Goal: Find specific page/section: Find specific page/section

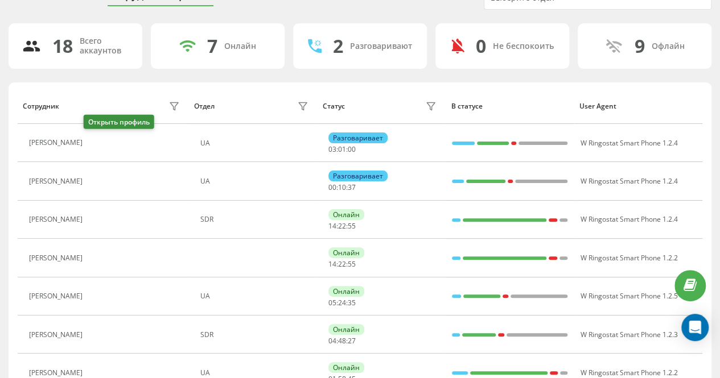
click at [94, 139] on icon at bounding box center [94, 143] width 9 height 9
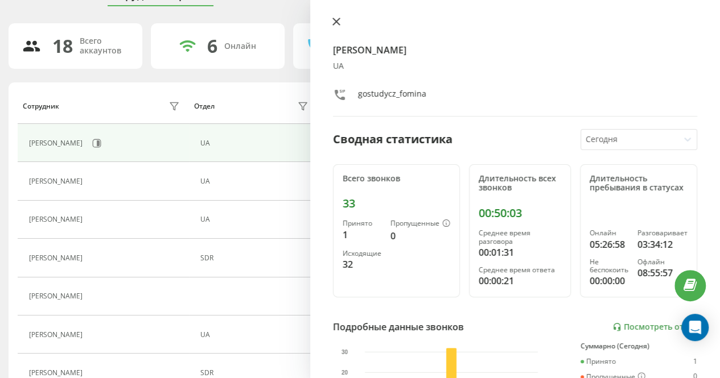
click at [337, 19] on icon at bounding box center [336, 22] width 8 height 8
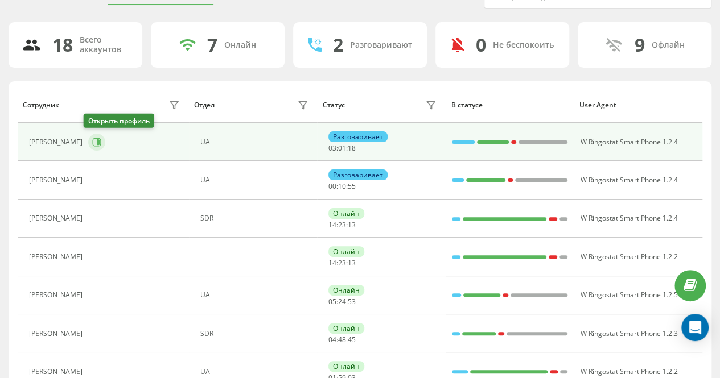
click at [92, 143] on icon at bounding box center [96, 142] width 9 height 9
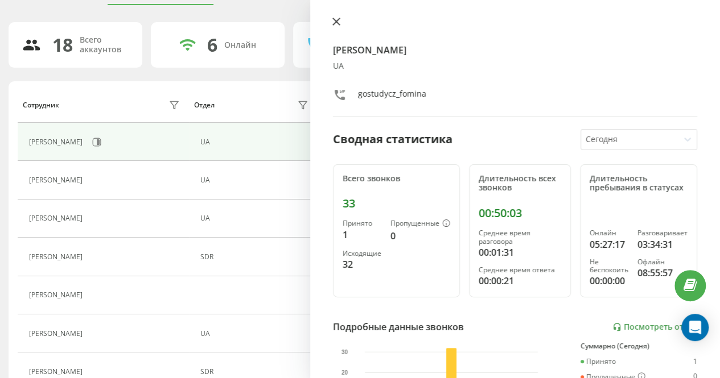
click at [338, 18] on icon at bounding box center [336, 22] width 8 height 8
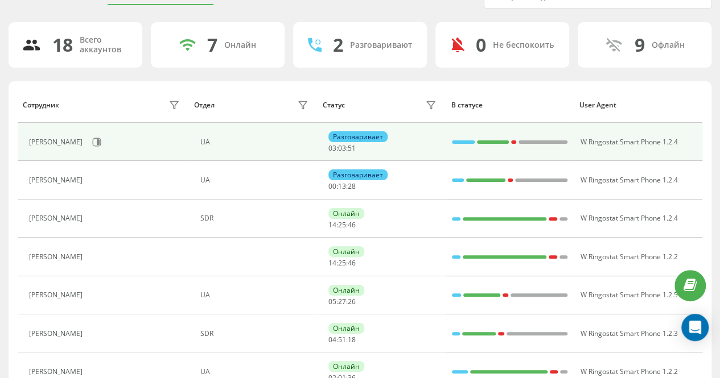
click at [375, 135] on div "Разговаривает" at bounding box center [357, 136] width 59 height 11
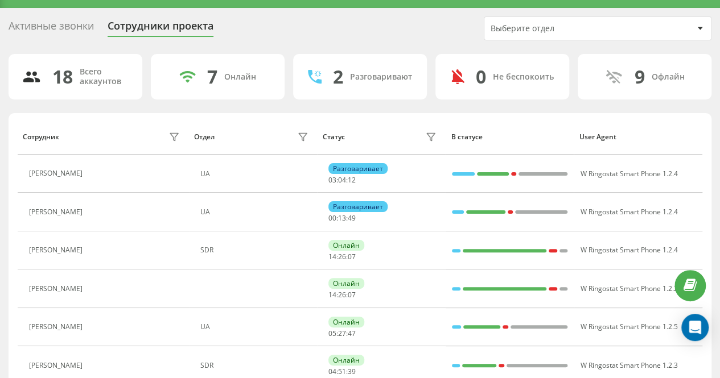
scroll to position [57, 0]
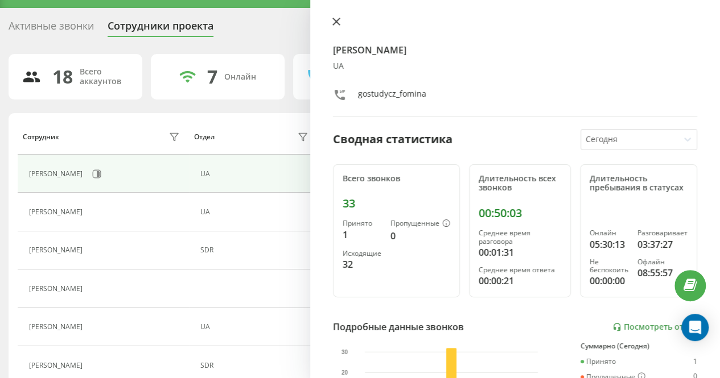
click at [332, 18] on icon at bounding box center [336, 22] width 8 height 8
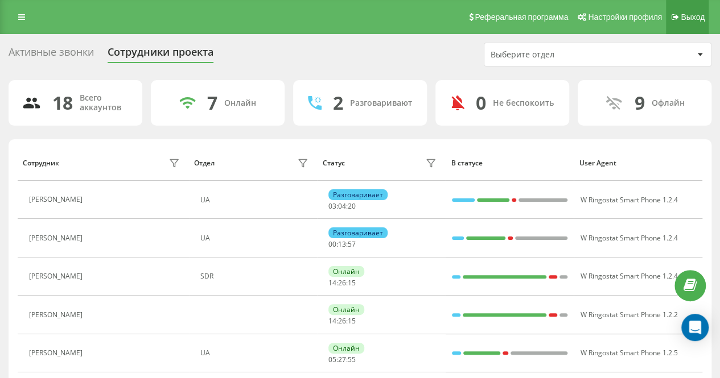
click at [683, 18] on span "Выход" at bounding box center [693, 17] width 24 height 9
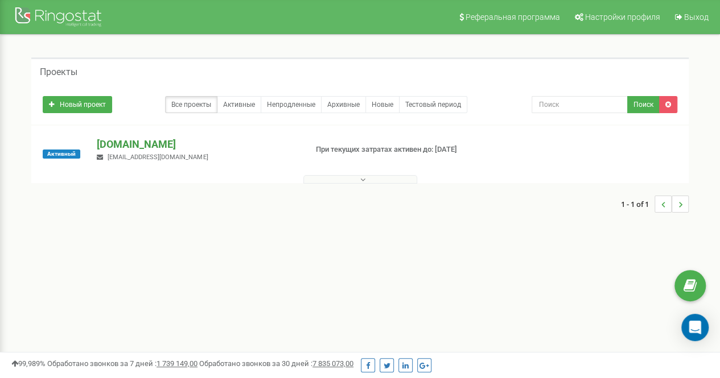
click at [112, 139] on p "[DOMAIN_NAME]" at bounding box center [197, 144] width 200 height 15
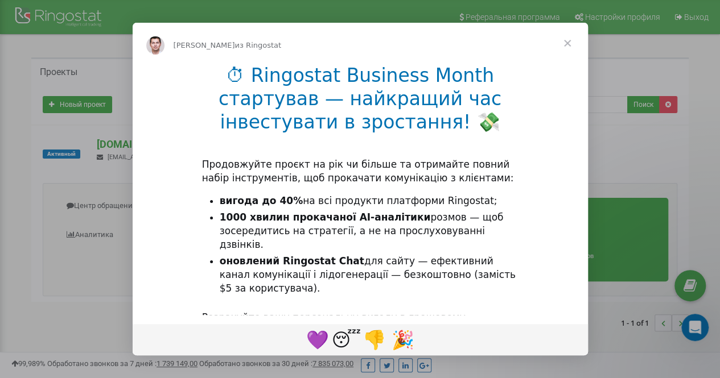
click at [568, 43] on span "Закрыть" at bounding box center [567, 43] width 41 height 41
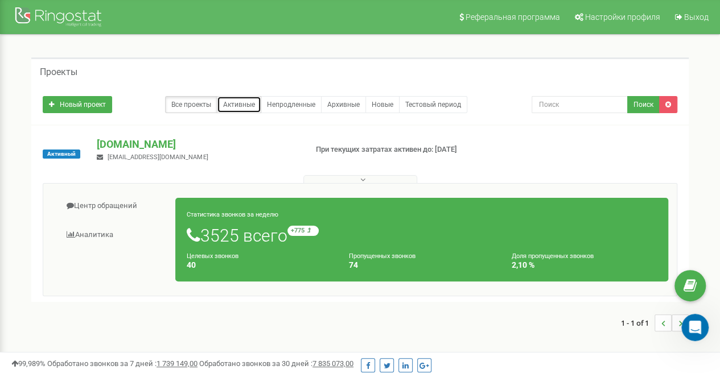
click at [245, 105] on link "Активные" at bounding box center [239, 104] width 44 height 17
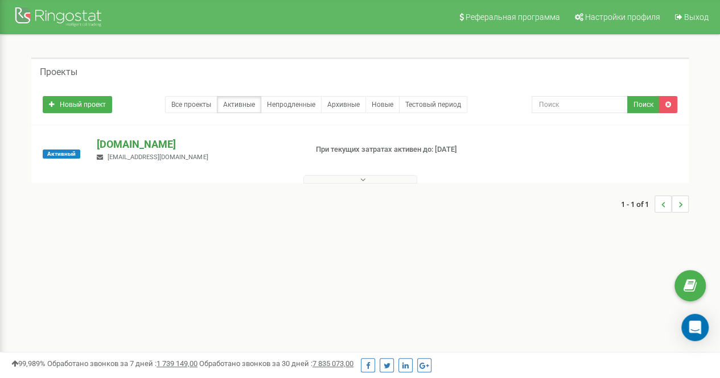
click at [139, 145] on p "[DOMAIN_NAME]" at bounding box center [197, 144] width 200 height 15
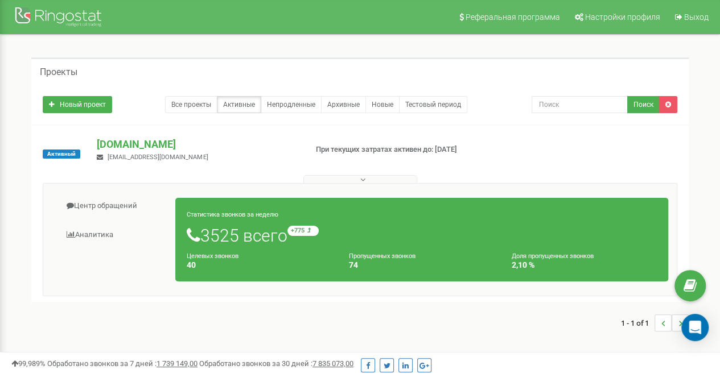
click at [370, 177] on button at bounding box center [360, 179] width 114 height 9
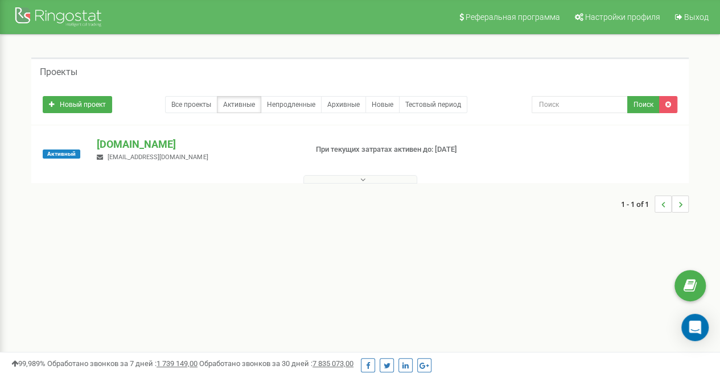
click at [371, 177] on button at bounding box center [360, 179] width 114 height 9
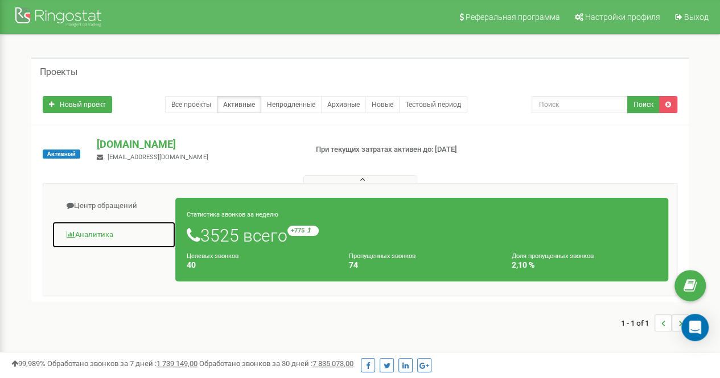
click at [94, 229] on link "Аналитика" at bounding box center [114, 235] width 124 height 28
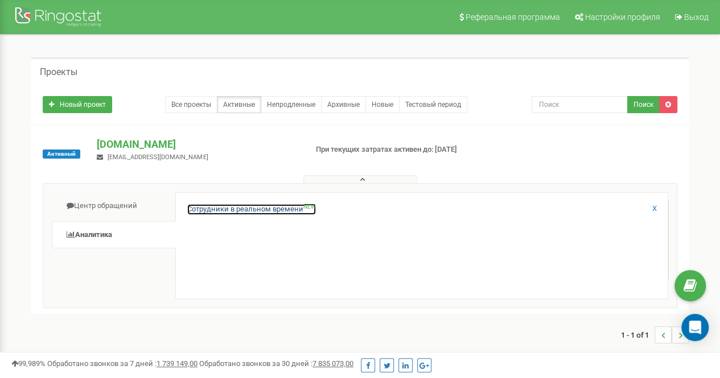
click at [239, 210] on link "Сотрудники в реальном времени NEW" at bounding box center [251, 209] width 129 height 11
